Goal: Task Accomplishment & Management: Manage account settings

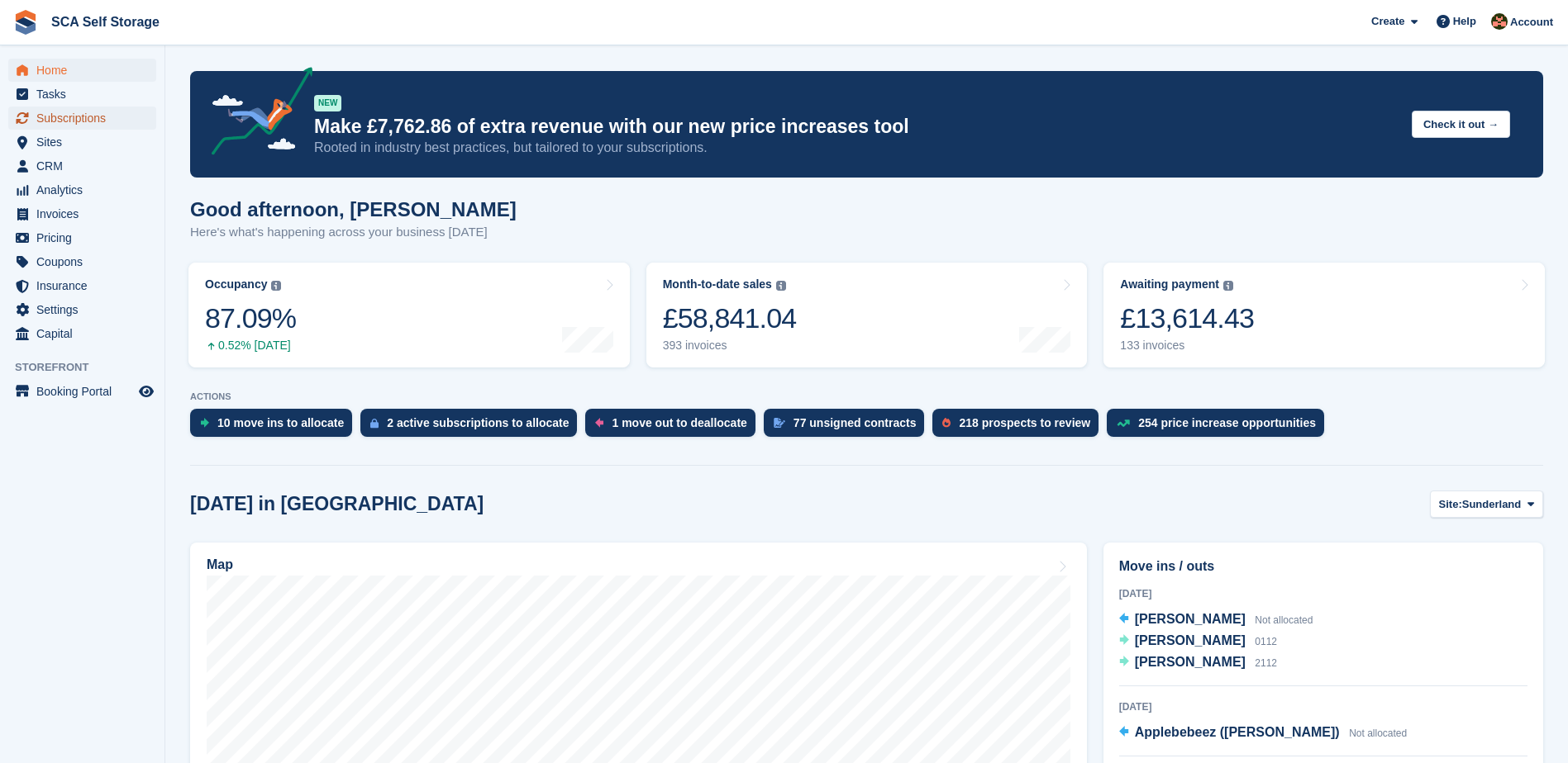
click at [39, 119] on span "Subscriptions" at bounding box center [85, 118] width 99 height 23
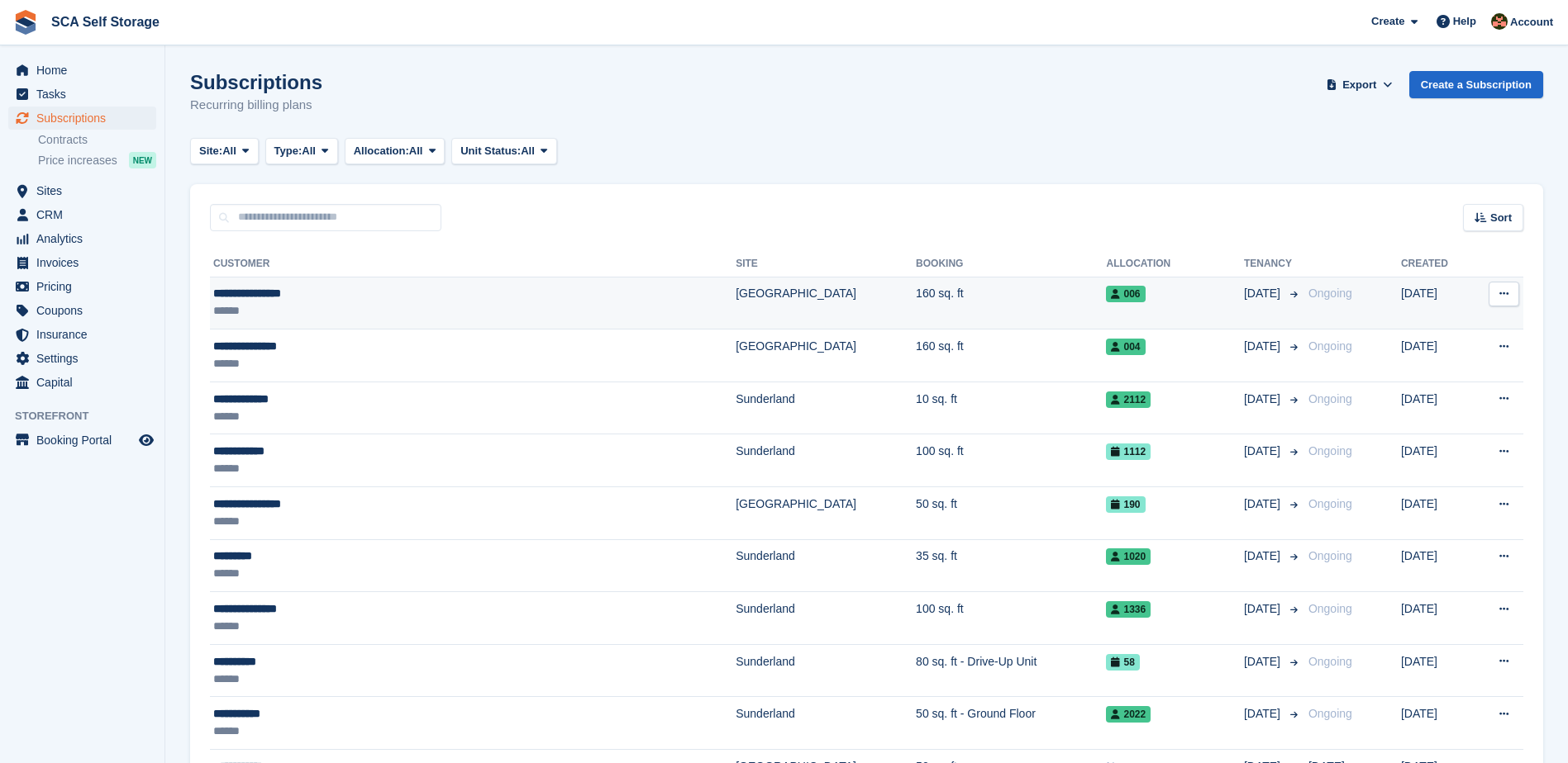
click at [382, 299] on div "**********" at bounding box center [387, 294] width 348 height 17
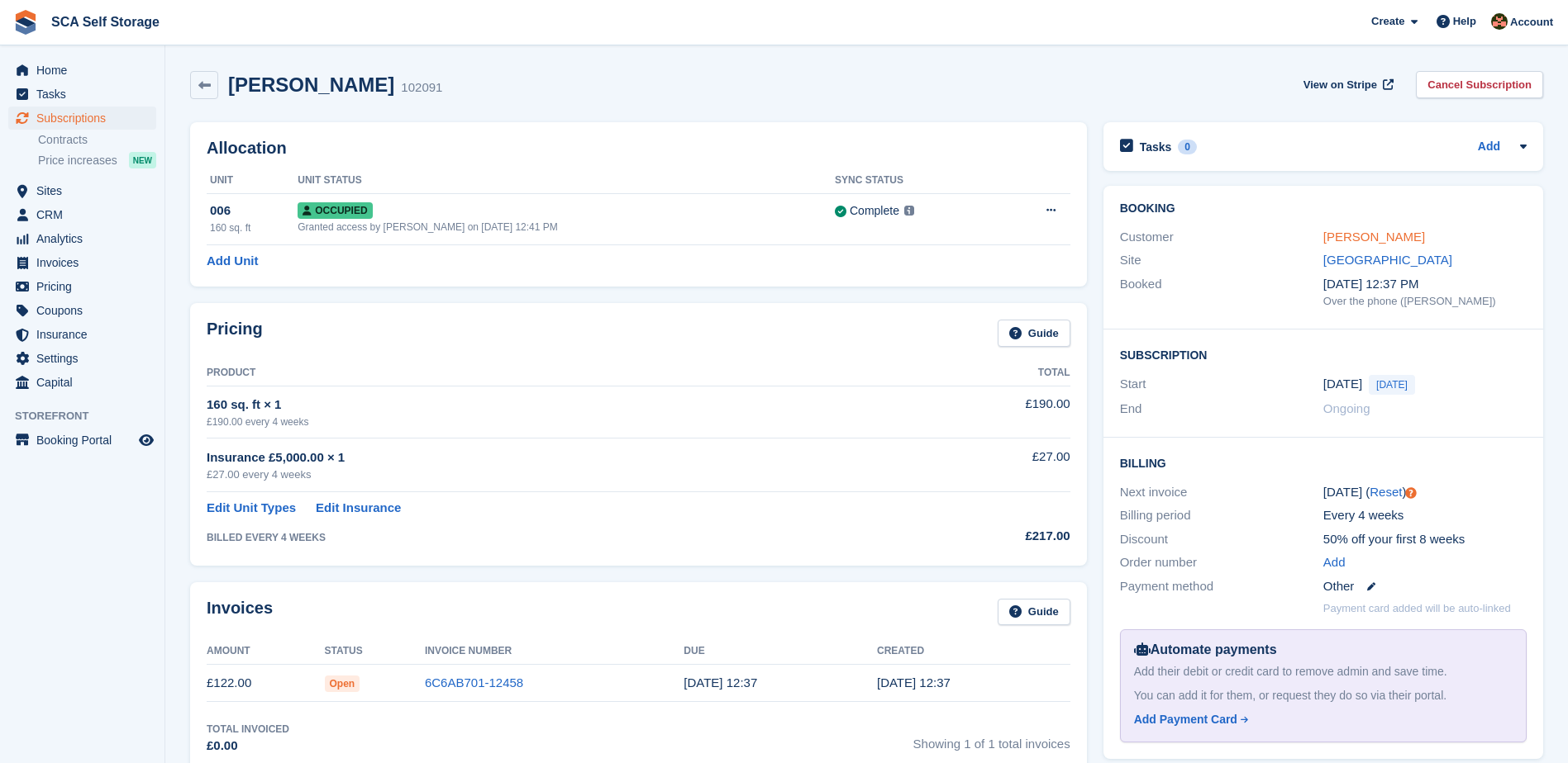
click at [1355, 234] on link "[PERSON_NAME]" at bounding box center [1374, 237] width 102 height 14
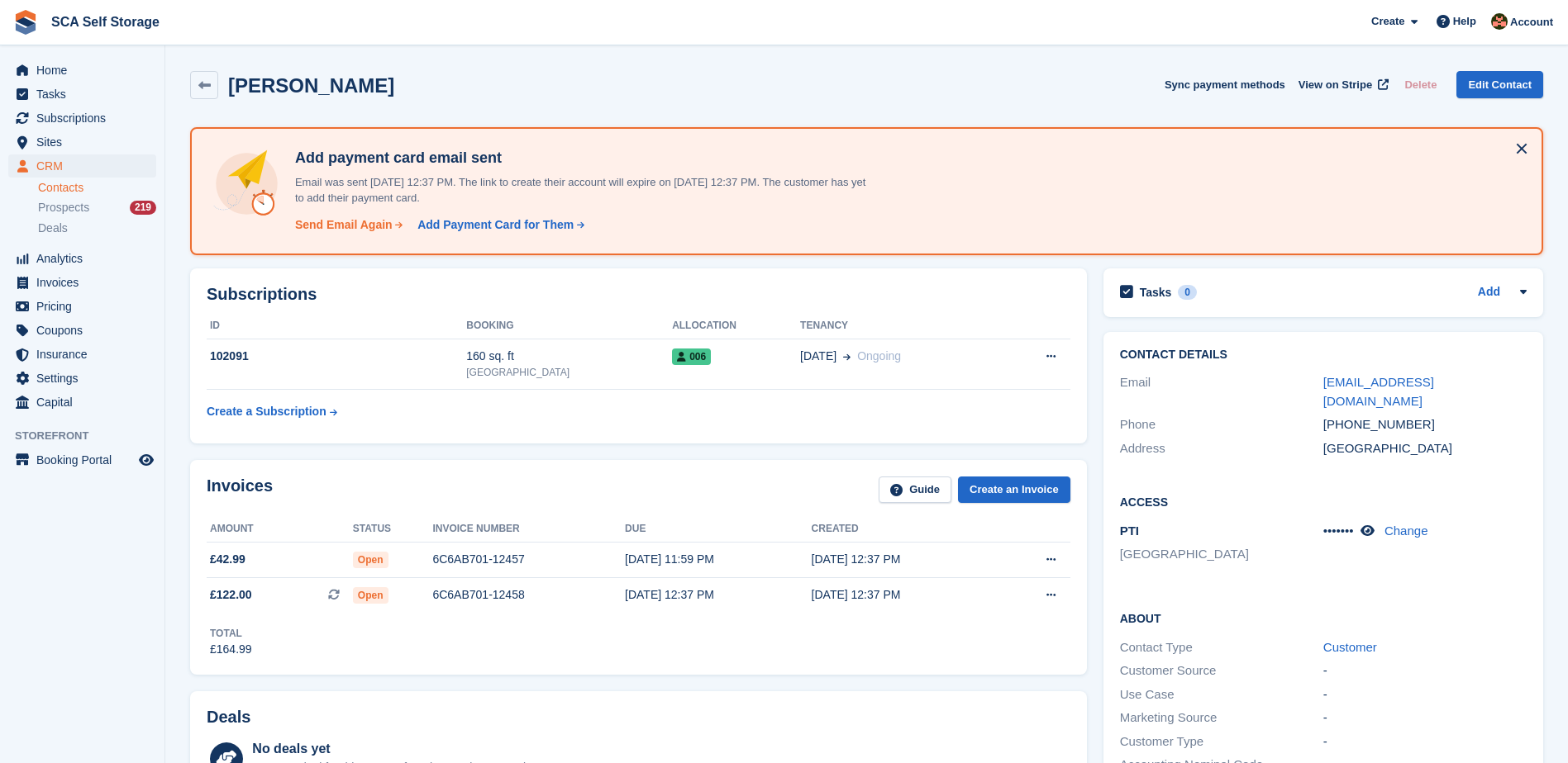
click at [303, 223] on div "Send Email Again" at bounding box center [344, 225] width 97 height 17
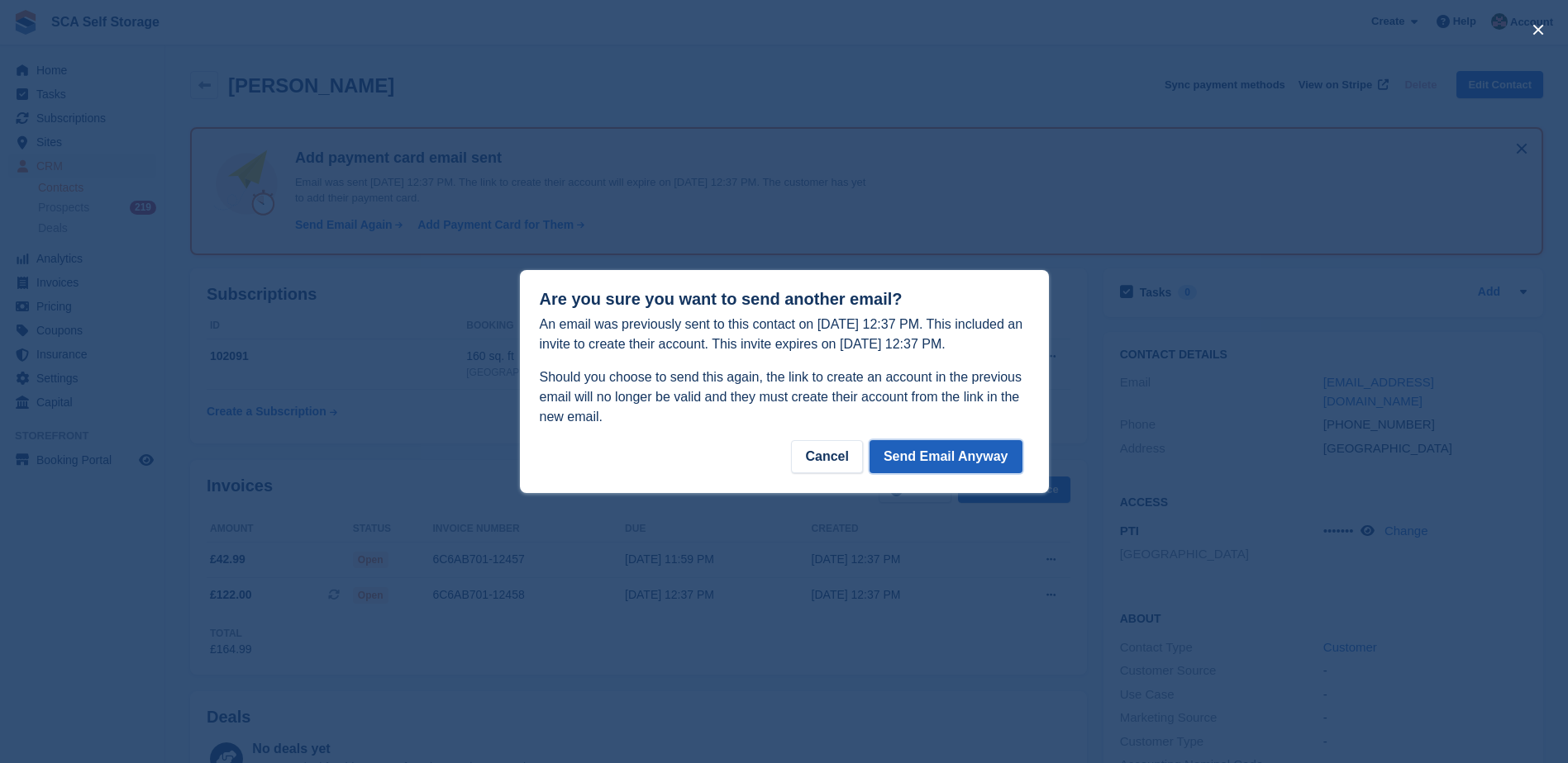
click at [938, 455] on button "Send Email Anyway" at bounding box center [945, 457] width 152 height 33
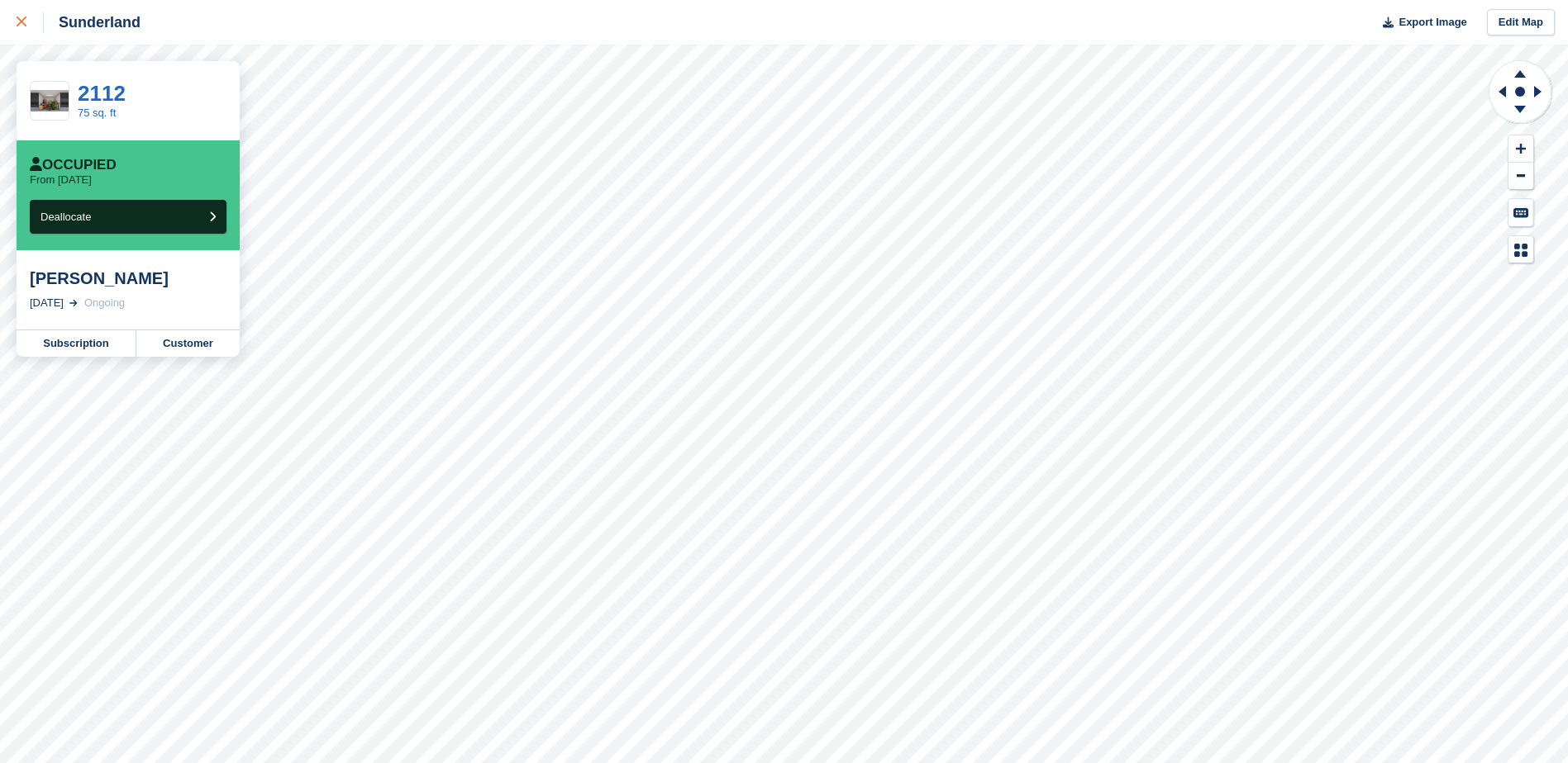
click at [25, 26] on div at bounding box center [30, 22] width 27 height 19
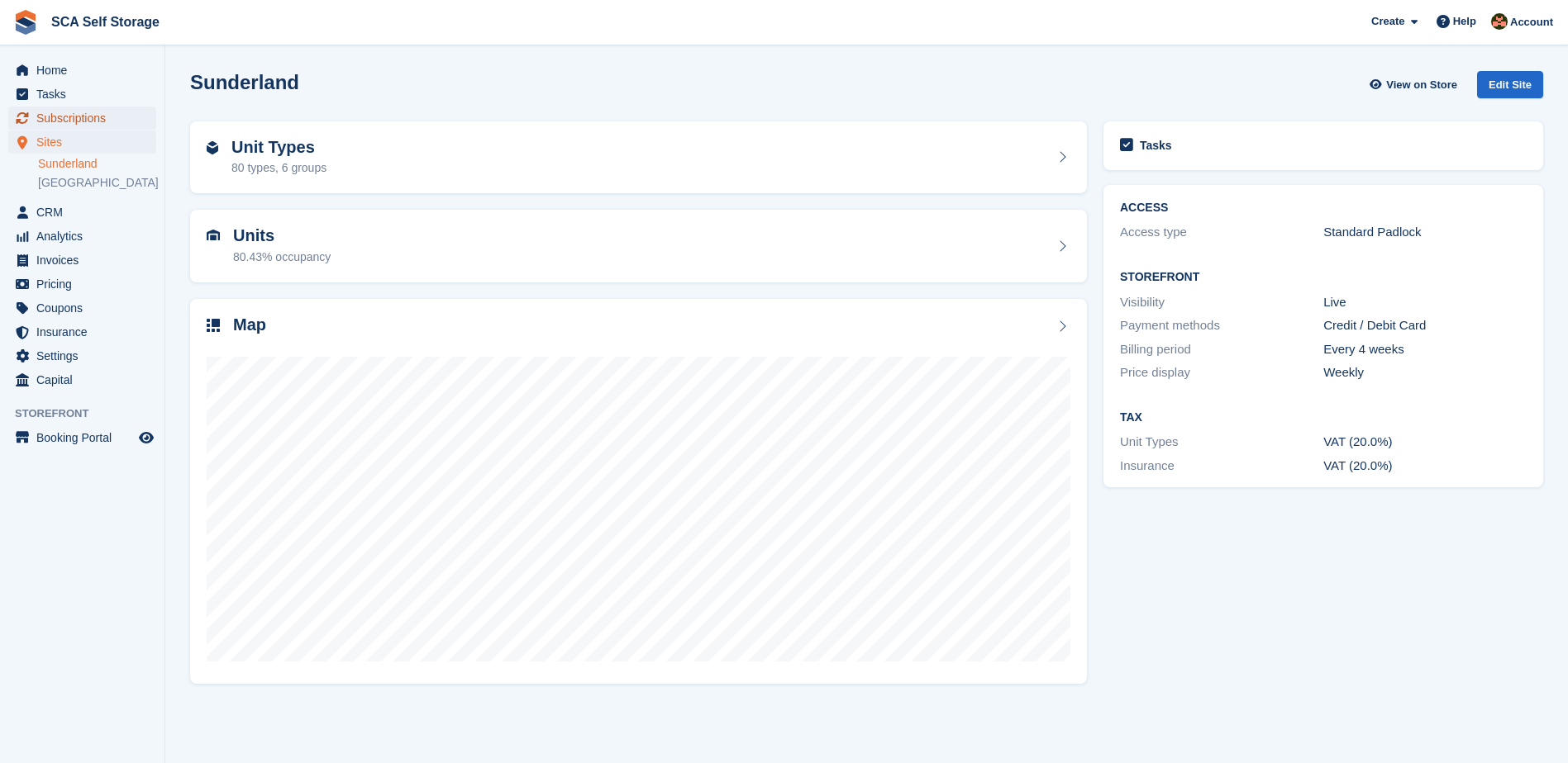
click at [69, 116] on span "Subscriptions" at bounding box center [85, 118] width 99 height 23
